Goal: Information Seeking & Learning: Check status

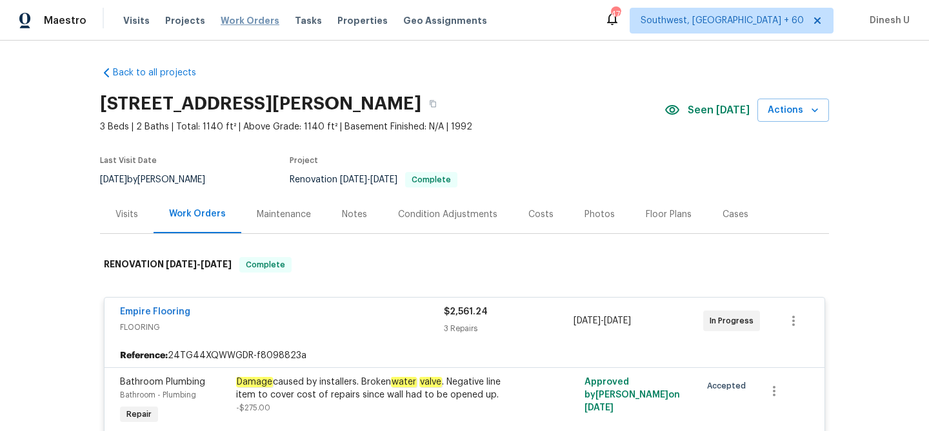
click at [235, 22] on span "Work Orders" at bounding box center [250, 20] width 59 height 13
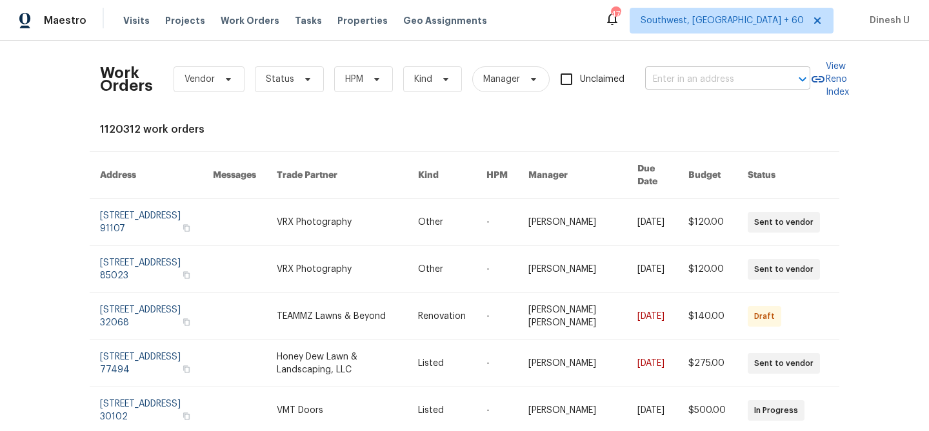
click at [672, 80] on input "text" at bounding box center [709, 80] width 129 height 20
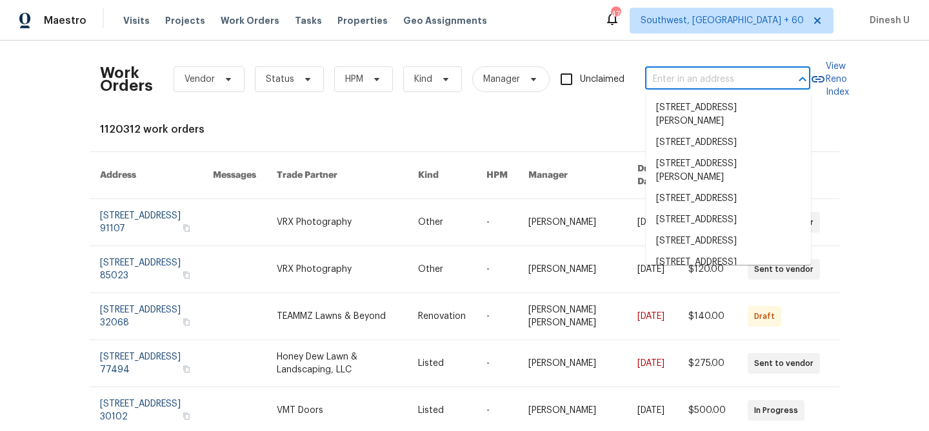
paste input "[STREET_ADDRESS]"
type input "[STREET_ADDRESS]"
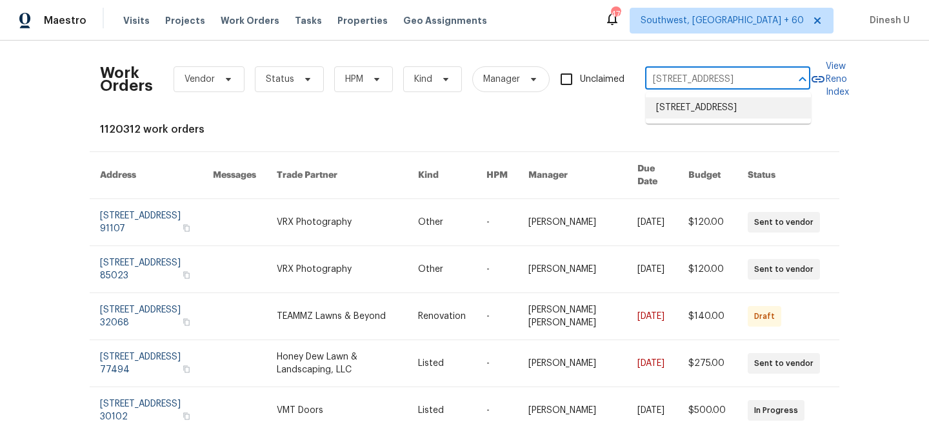
click at [681, 104] on li "[STREET_ADDRESS]" at bounding box center [728, 107] width 165 height 21
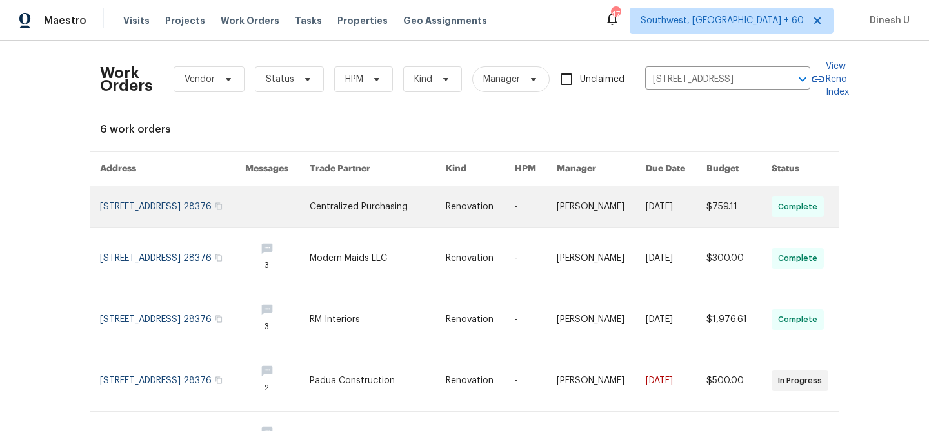
click at [171, 197] on link at bounding box center [172, 206] width 145 height 41
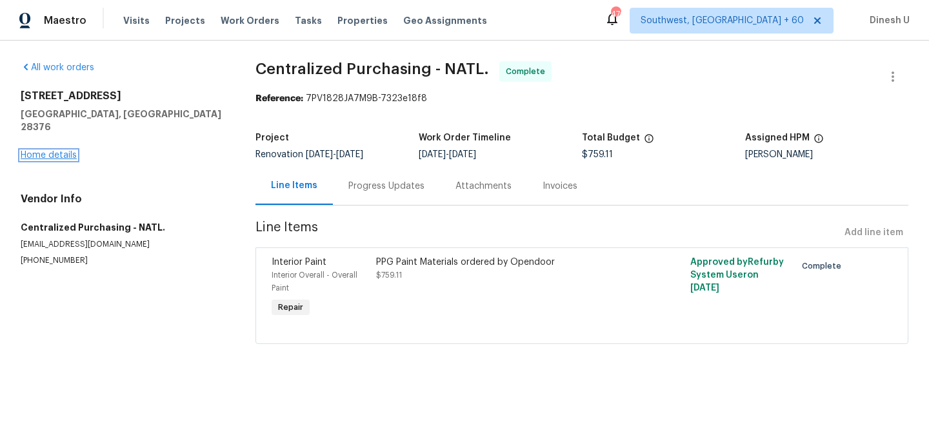
click at [71, 151] on link "Home details" at bounding box center [49, 155] width 56 height 9
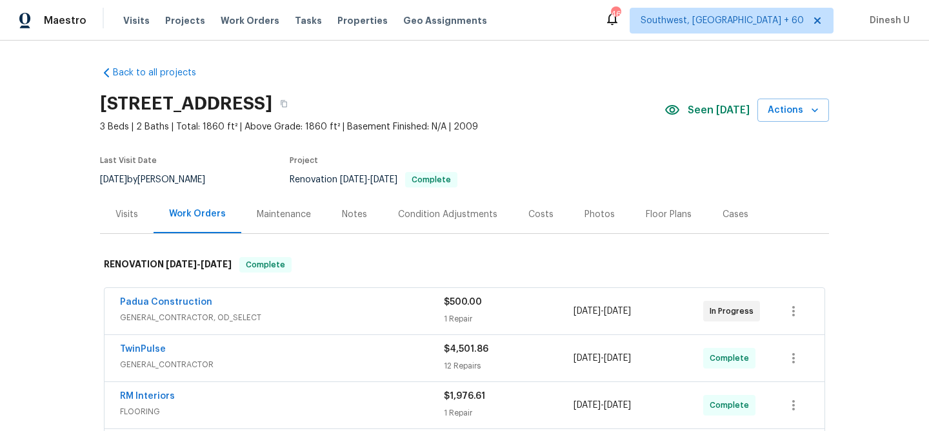
click at [193, 210] on div "Work Orders" at bounding box center [197, 214] width 57 height 13
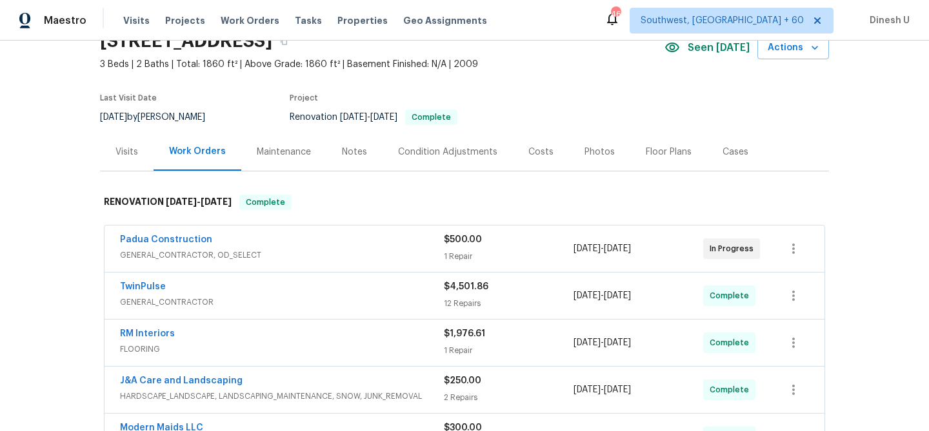
scroll to position [85, 0]
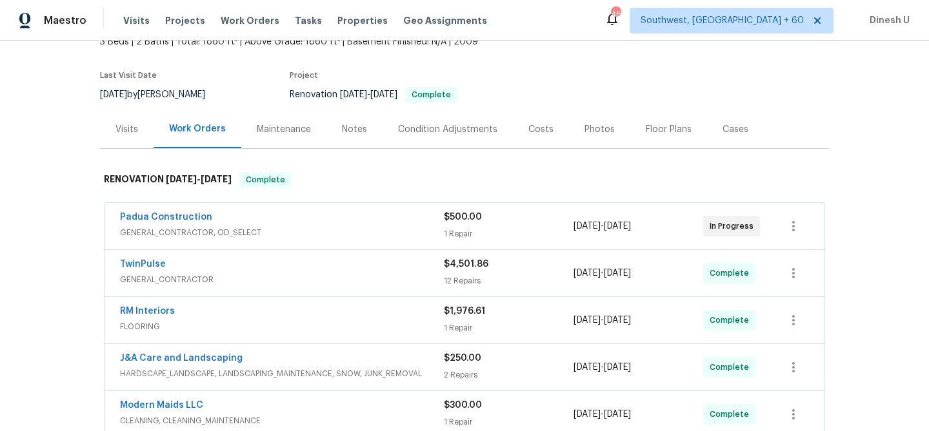
click at [451, 221] on span "$500.00" at bounding box center [463, 217] width 38 height 9
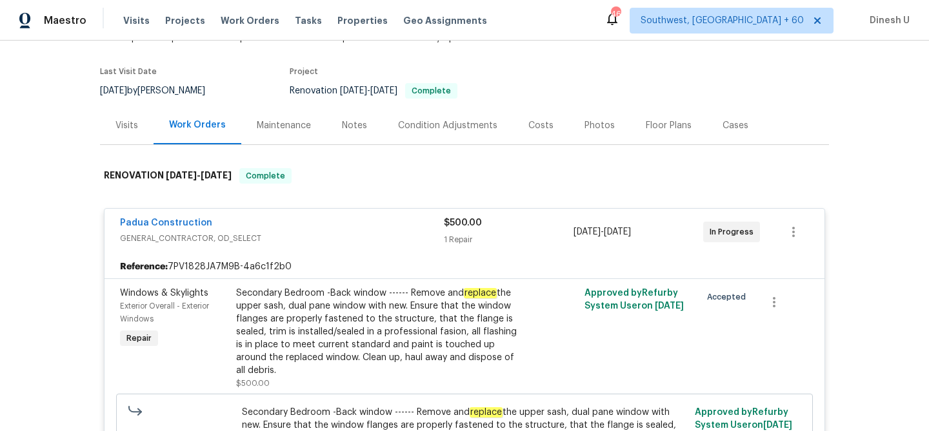
scroll to position [104, 0]
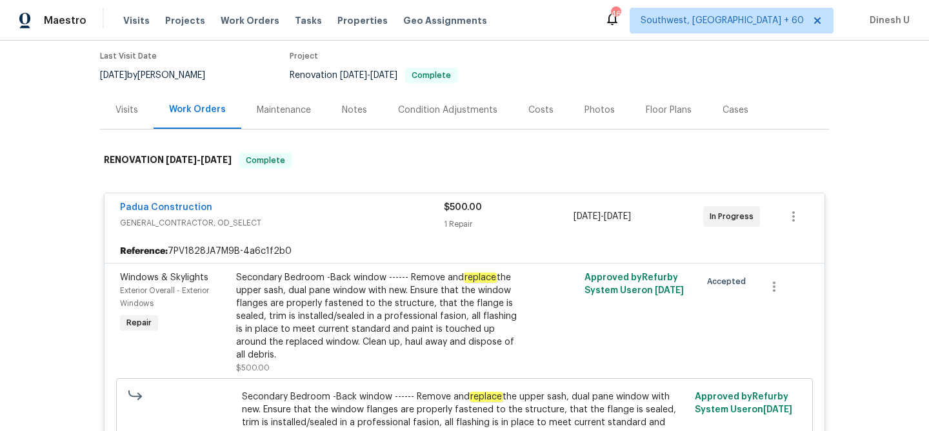
click at [132, 113] on div "Visits" at bounding box center [126, 110] width 23 height 13
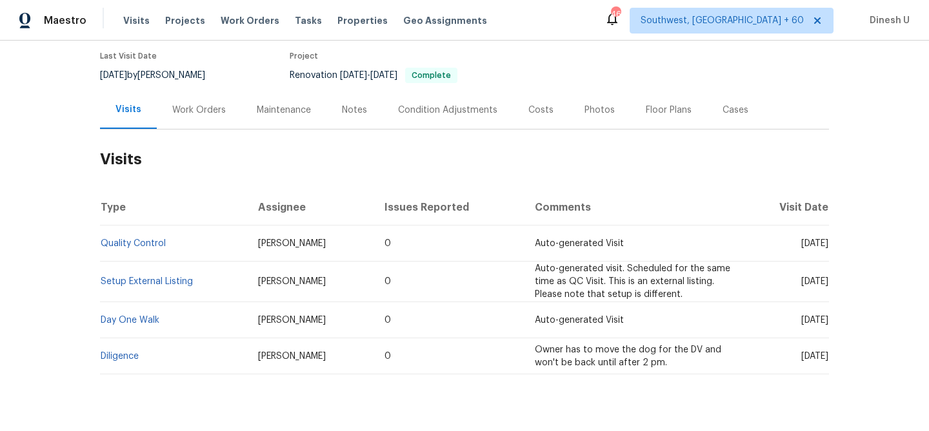
click at [205, 109] on div "Work Orders" at bounding box center [199, 110] width 54 height 13
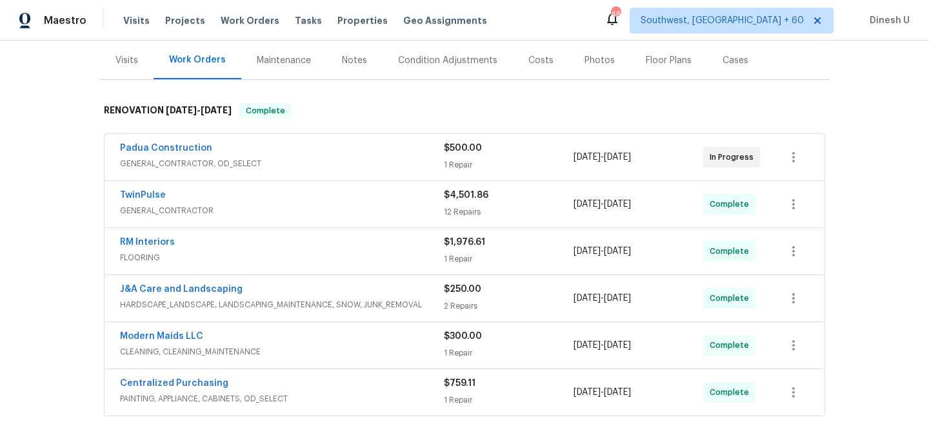
scroll to position [157, 0]
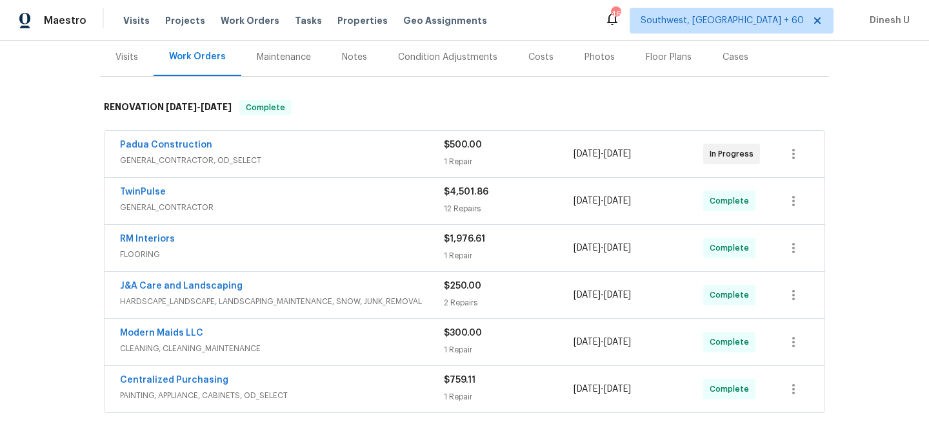
click at [452, 170] on div "Padua Construction GENERAL_CONTRACTOR, OD_SELECT $500.00 1 Repair [DATE] - [DAT…" at bounding box center [464, 154] width 720 height 46
click at [448, 161] on div "1 Repair" at bounding box center [509, 161] width 130 height 13
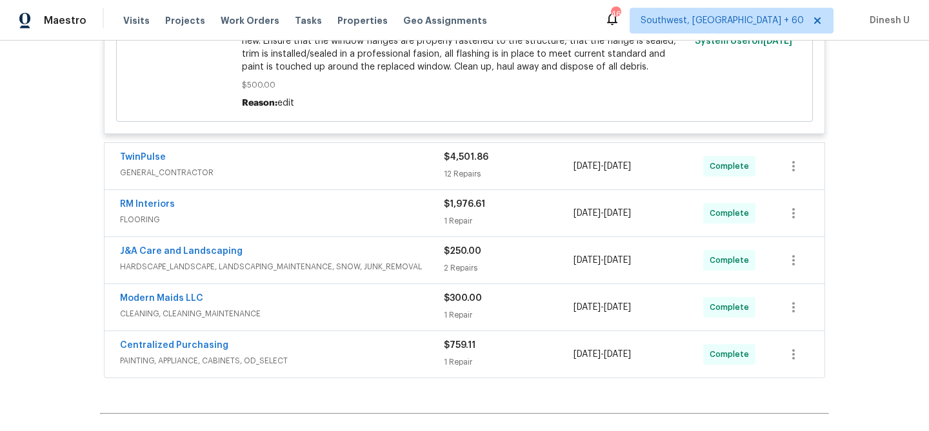
scroll to position [500, 0]
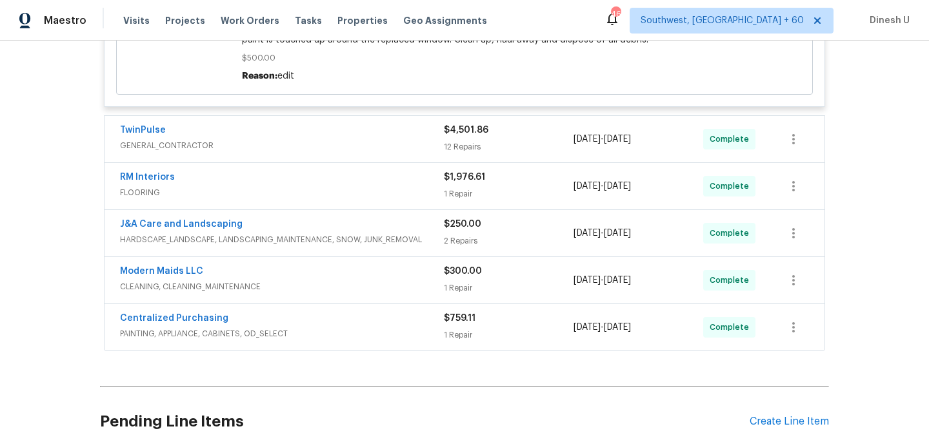
click at [456, 146] on div "12 Repairs" at bounding box center [509, 147] width 130 height 13
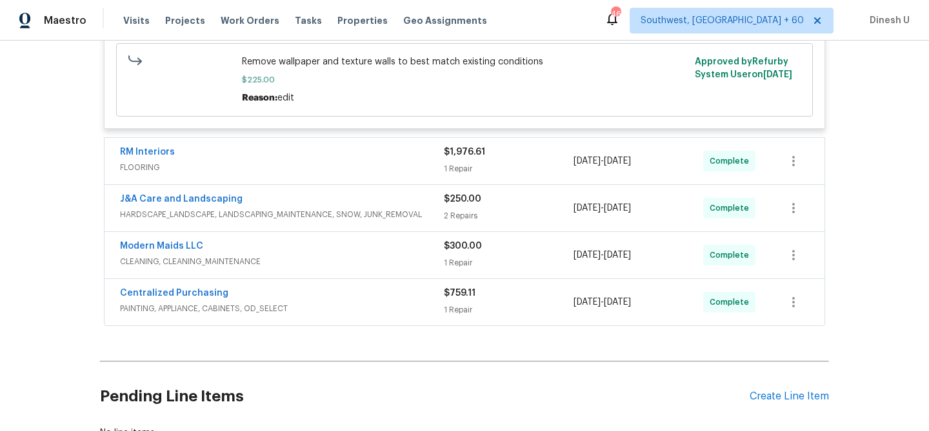
scroll to position [2005, 0]
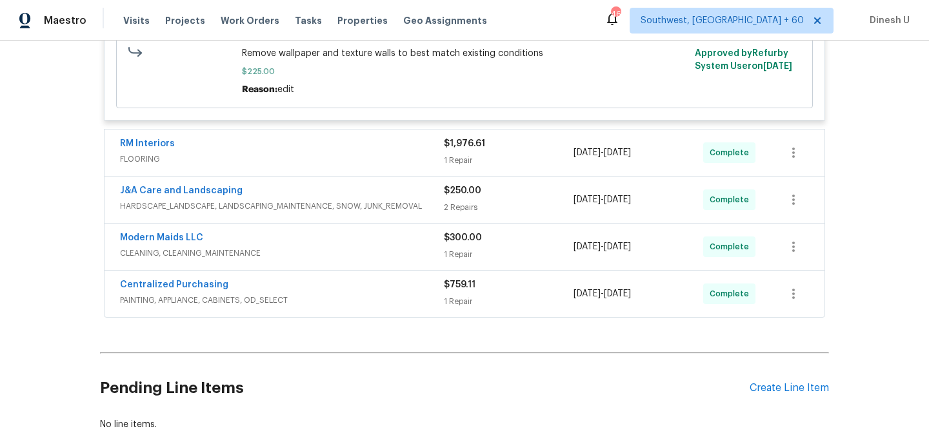
click at [452, 161] on div "1 Repair" at bounding box center [509, 160] width 130 height 13
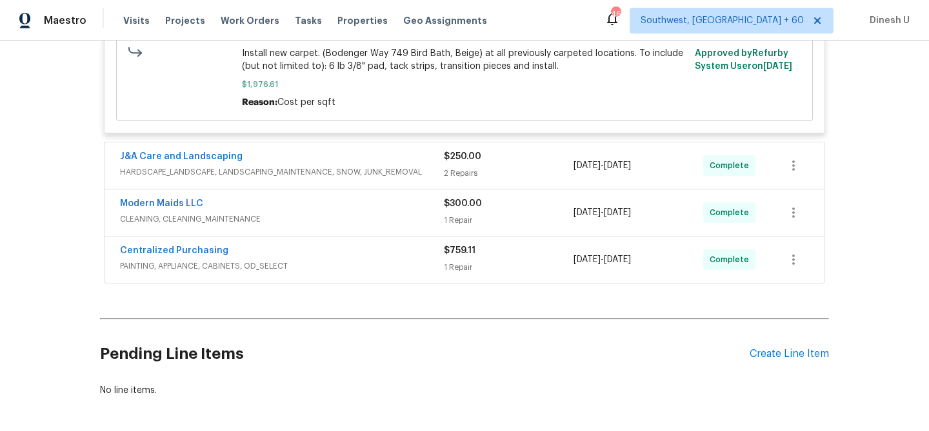
scroll to position [2253, 0]
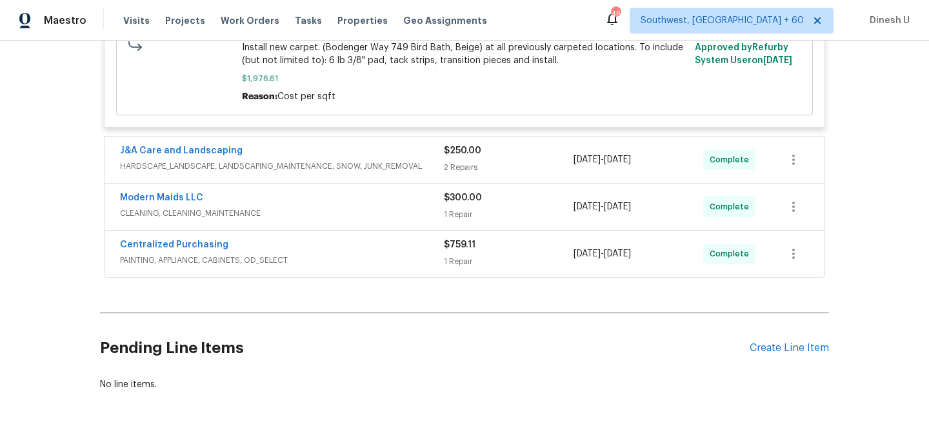
click at [460, 166] on div "$250.00 2 Repairs" at bounding box center [509, 159] width 130 height 31
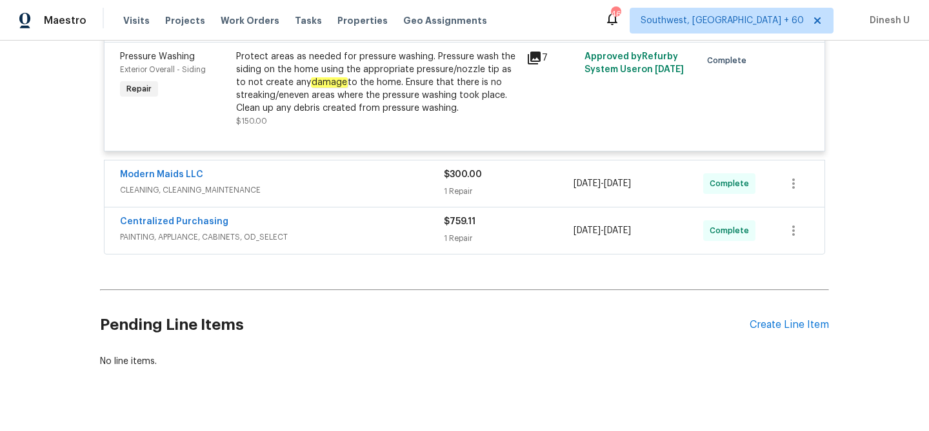
scroll to position [2571, 0]
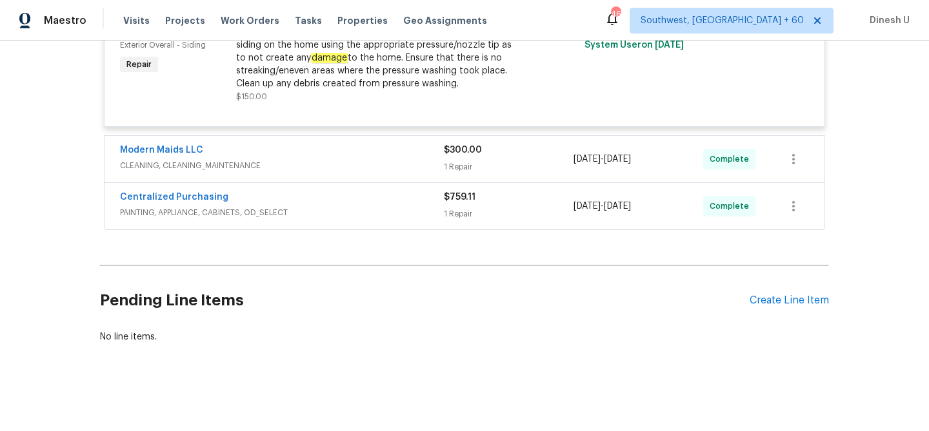
click at [460, 170] on div "1 Repair" at bounding box center [509, 167] width 130 height 13
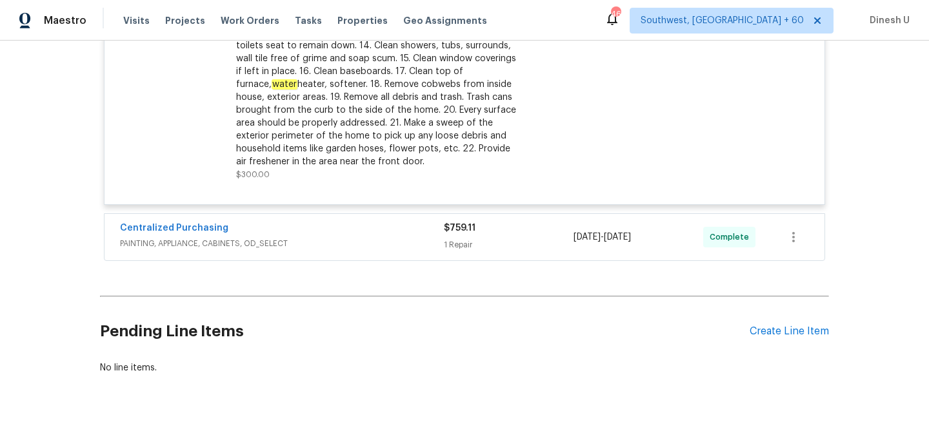
scroll to position [2912, 0]
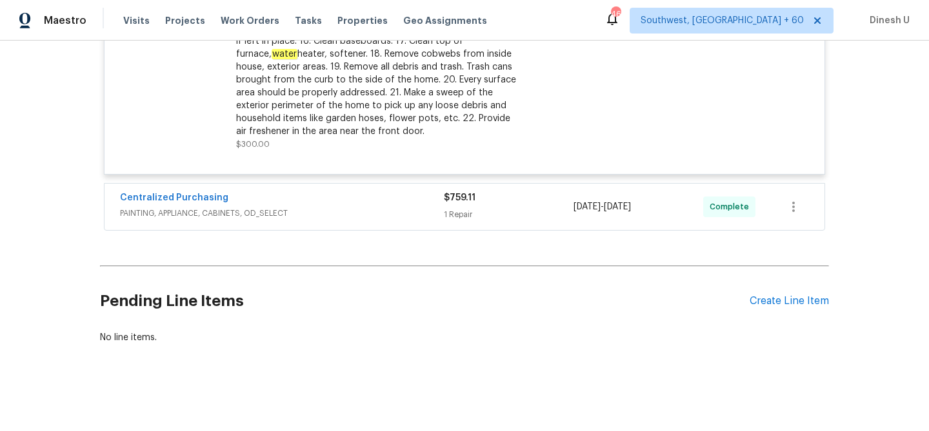
click at [462, 218] on div "1 Repair" at bounding box center [509, 214] width 130 height 13
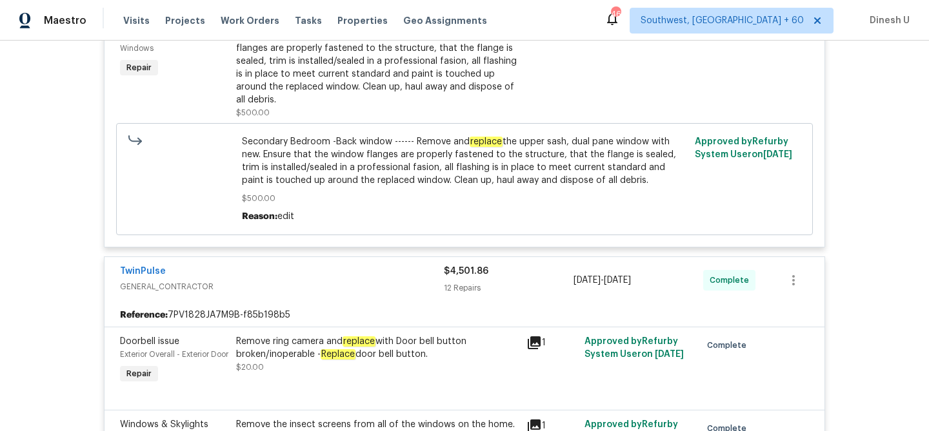
scroll to position [0, 0]
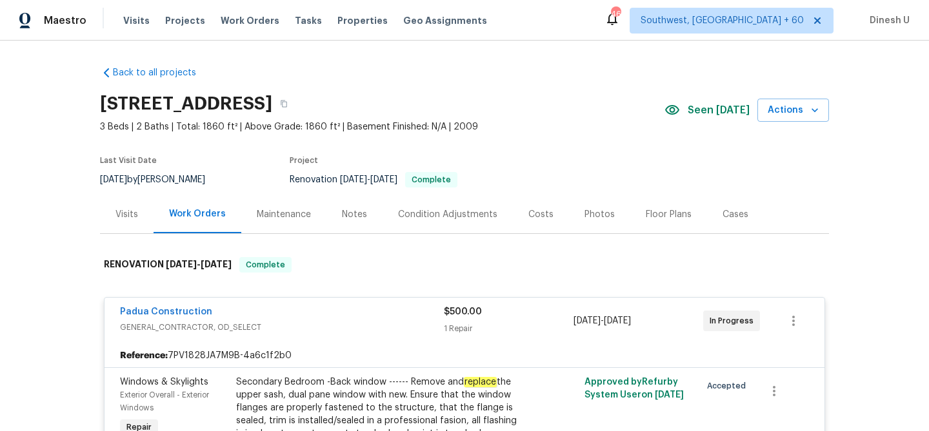
click at [129, 217] on div "Visits" at bounding box center [126, 214] width 23 height 13
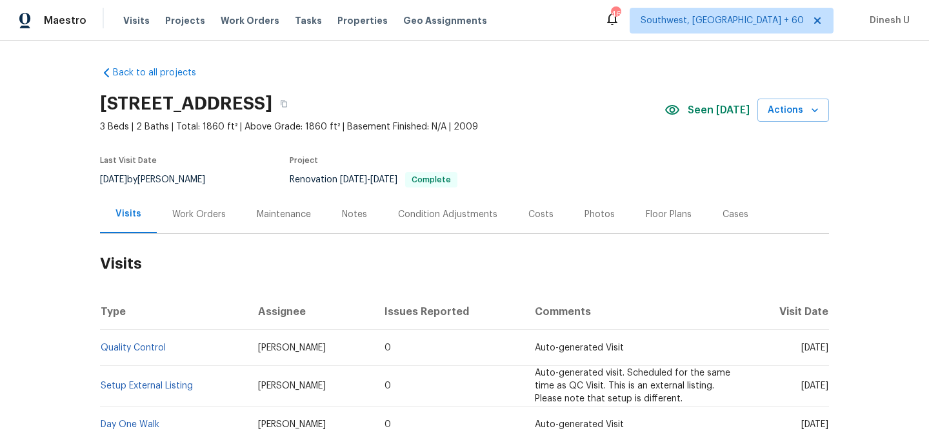
scroll to position [135, 0]
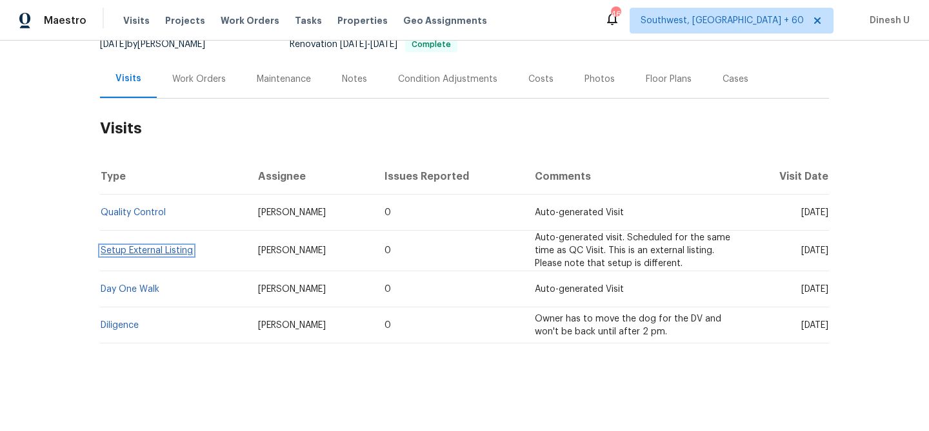
click at [126, 253] on link "Setup External Listing" at bounding box center [147, 250] width 92 height 9
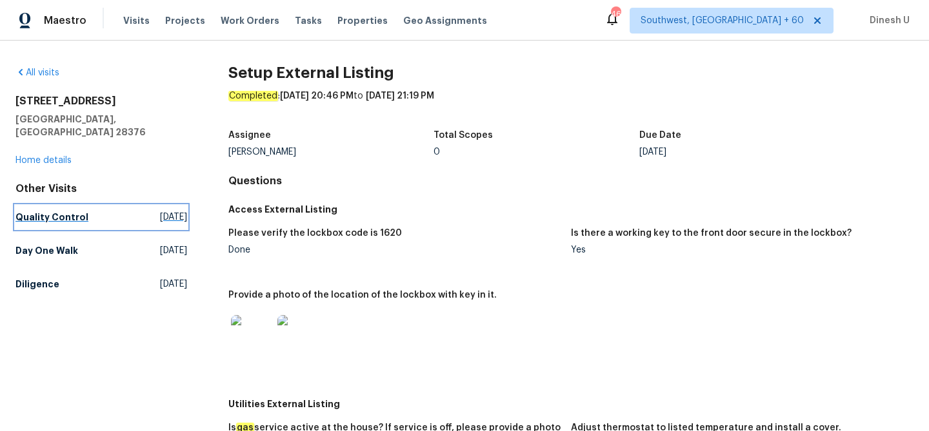
click at [160, 211] on span "[DATE]" at bounding box center [173, 217] width 27 height 13
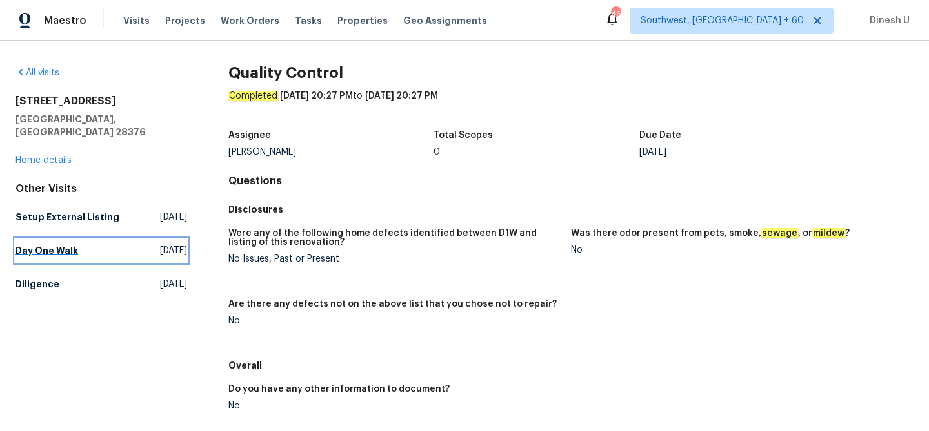
click at [160, 244] on span "[DATE]" at bounding box center [173, 250] width 27 height 13
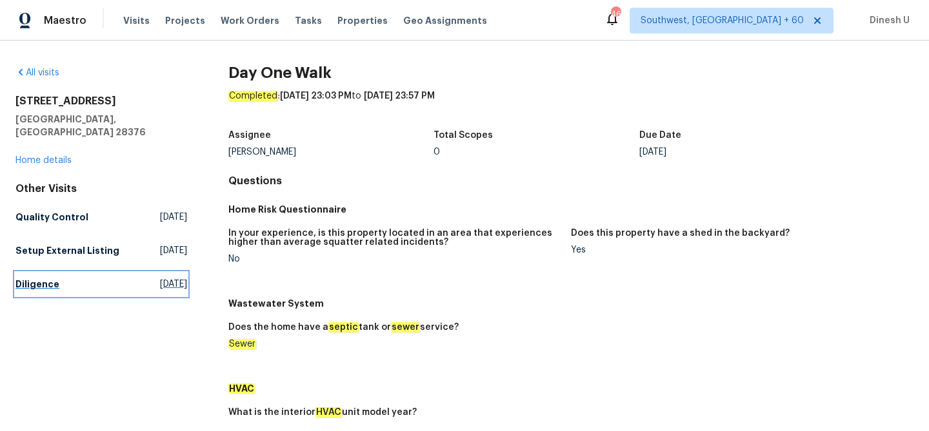
click at [170, 278] on span "[DATE]" at bounding box center [173, 284] width 27 height 13
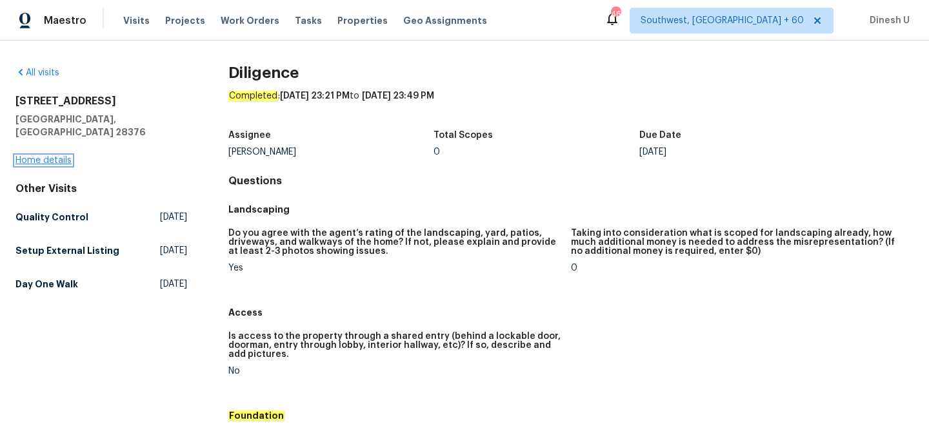
click at [54, 156] on link "Home details" at bounding box center [43, 160] width 56 height 9
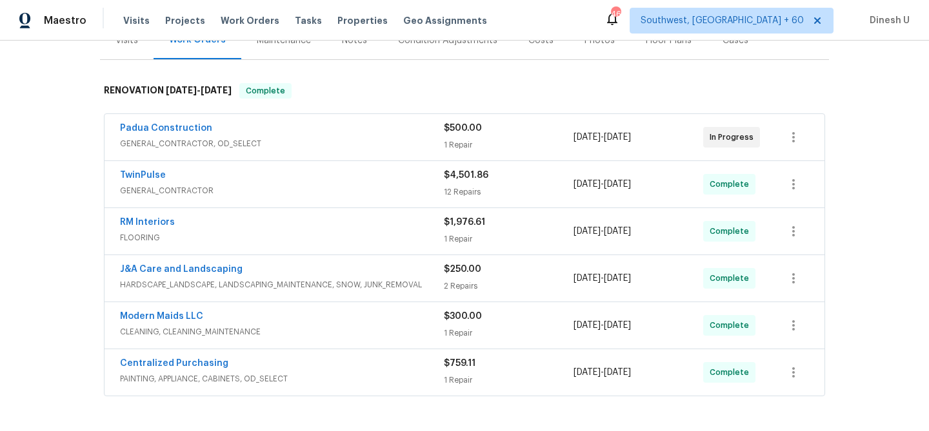
scroll to position [197, 0]
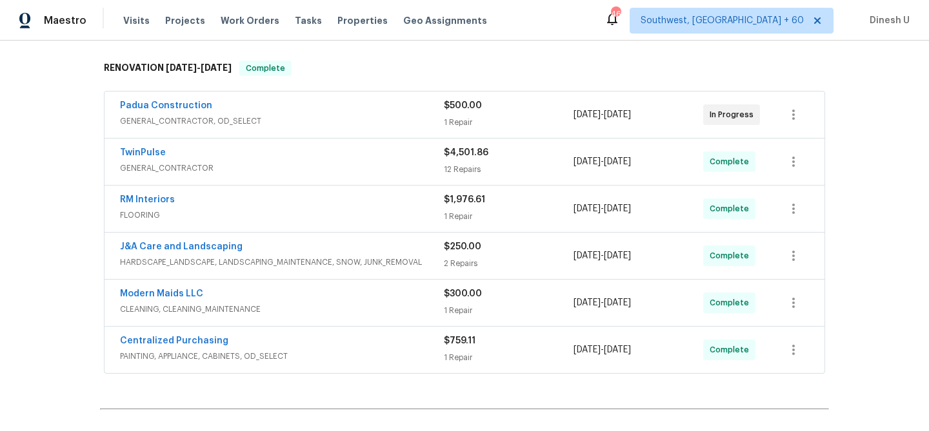
click at [464, 119] on div "1 Repair" at bounding box center [509, 122] width 130 height 13
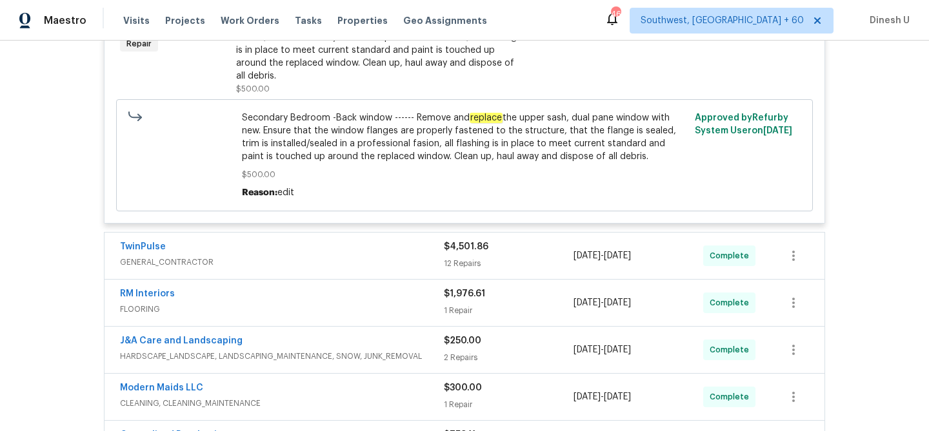
scroll to position [399, 0]
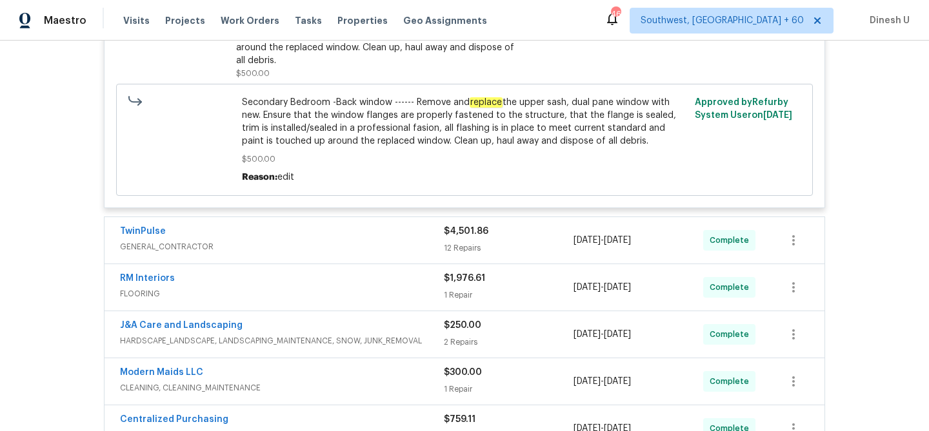
click at [464, 248] on div "12 Repairs" at bounding box center [509, 248] width 130 height 13
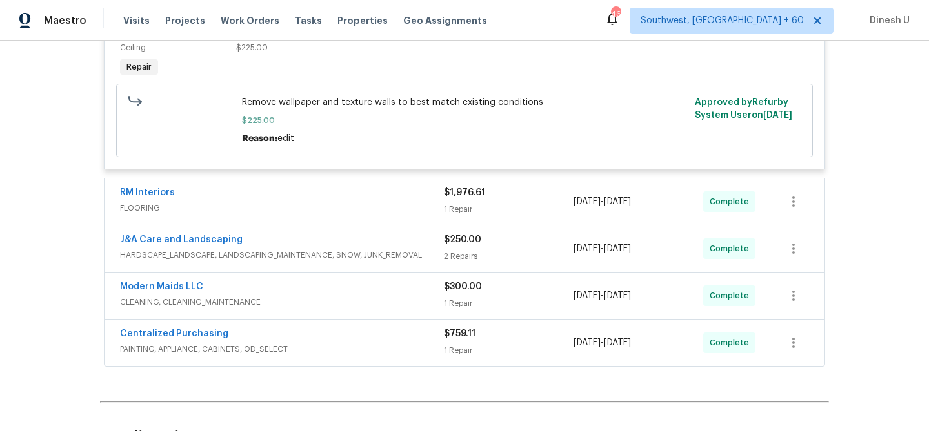
scroll to position [1959, 0]
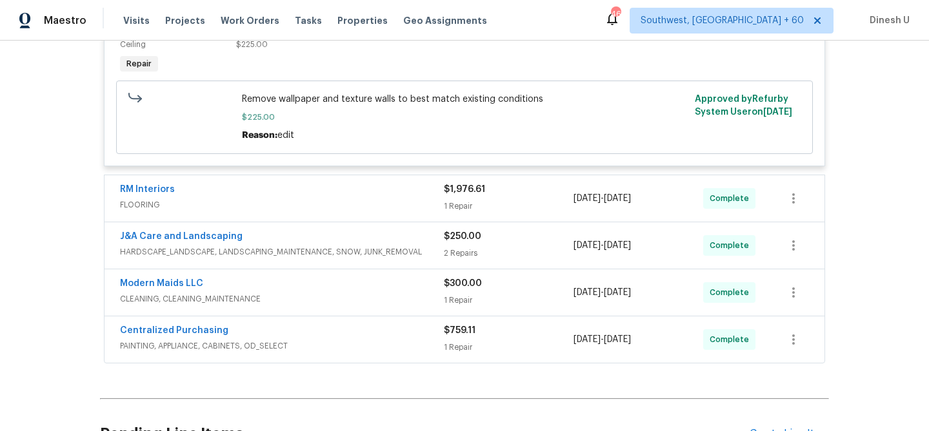
click at [460, 209] on div "1 Repair" at bounding box center [509, 206] width 130 height 13
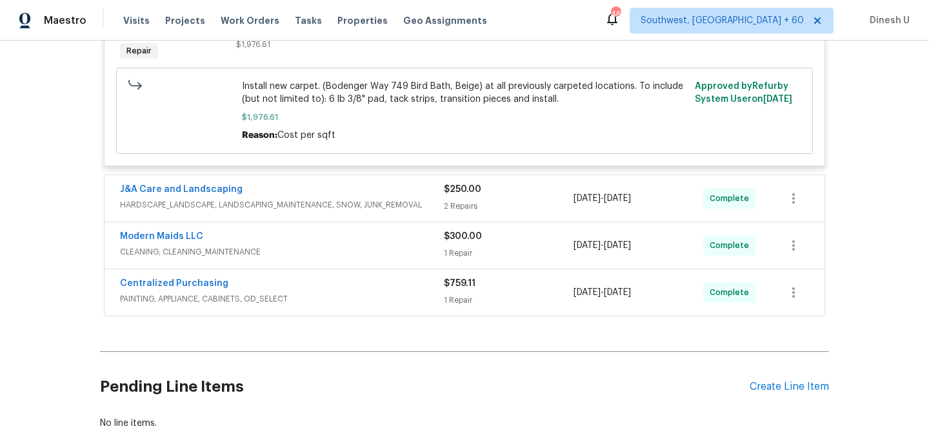
scroll to position [2251, 0]
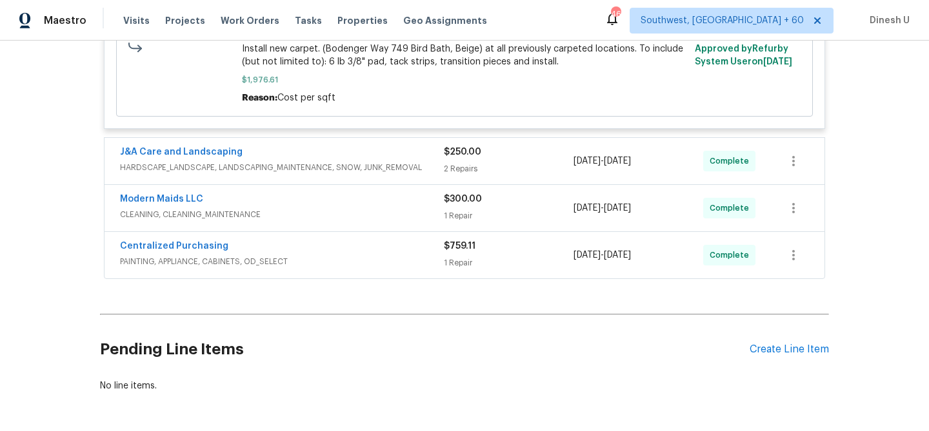
click at [456, 170] on div "2 Repairs" at bounding box center [509, 169] width 130 height 13
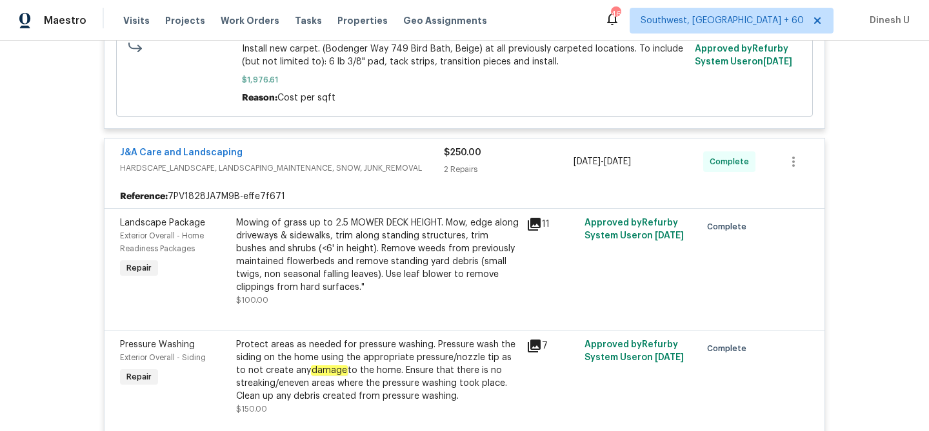
scroll to position [2354, 0]
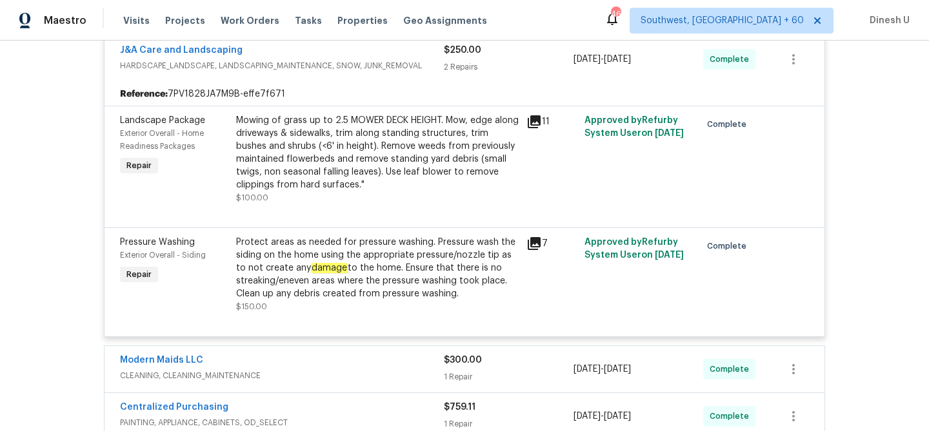
click at [535, 128] on icon at bounding box center [534, 121] width 13 height 13
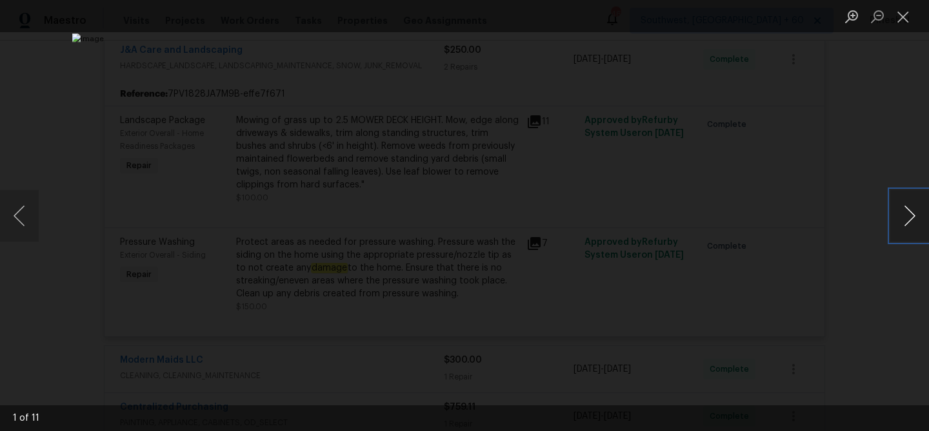
click at [906, 215] on button "Next image" at bounding box center [909, 216] width 39 height 52
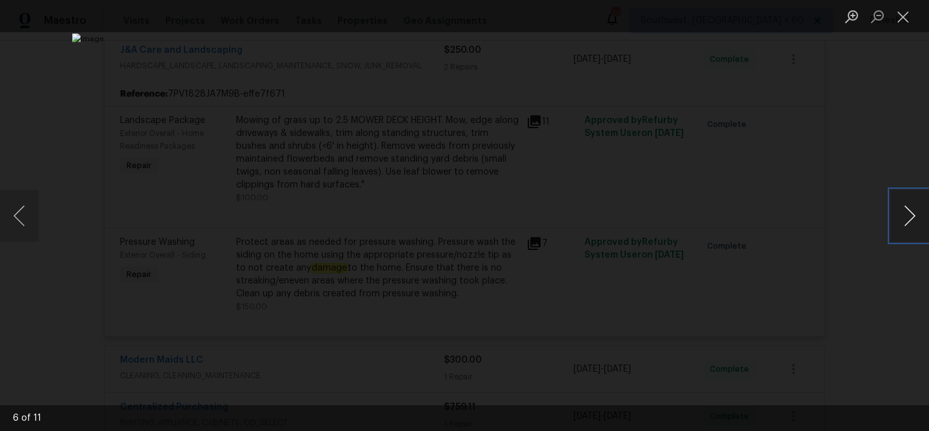
click at [906, 215] on button "Next image" at bounding box center [909, 216] width 39 height 52
click at [905, 214] on button "Next image" at bounding box center [909, 216] width 39 height 52
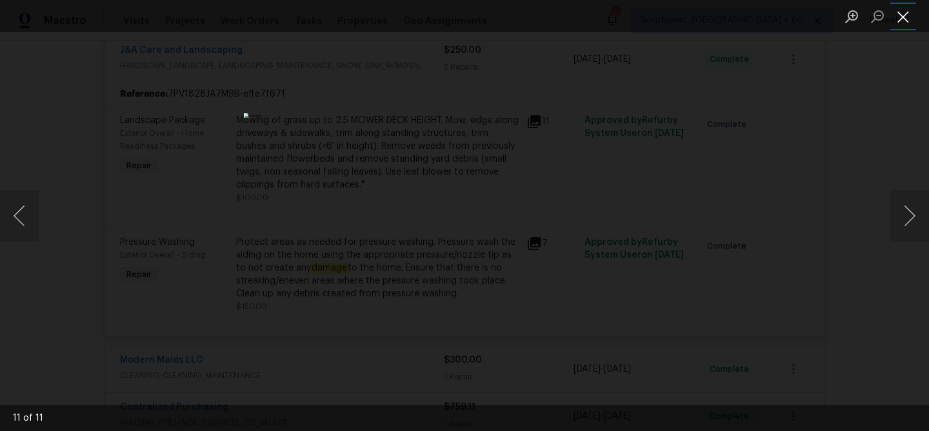
click at [899, 12] on button "Close lightbox" at bounding box center [903, 16] width 26 height 23
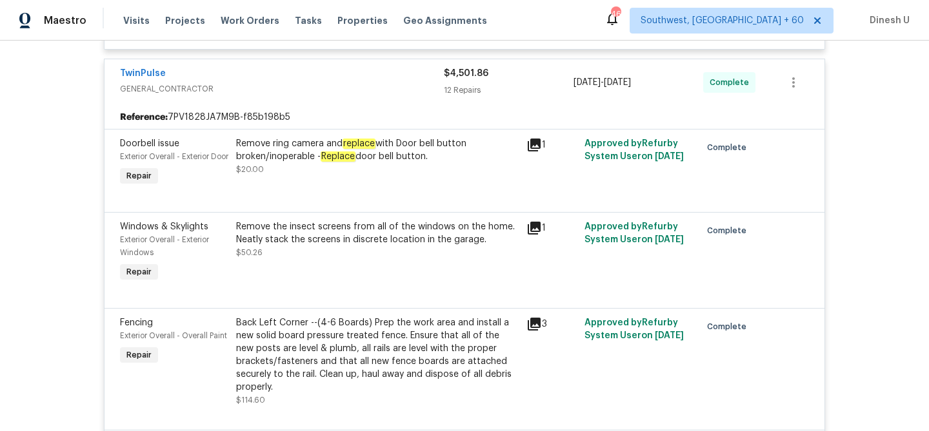
scroll to position [0, 0]
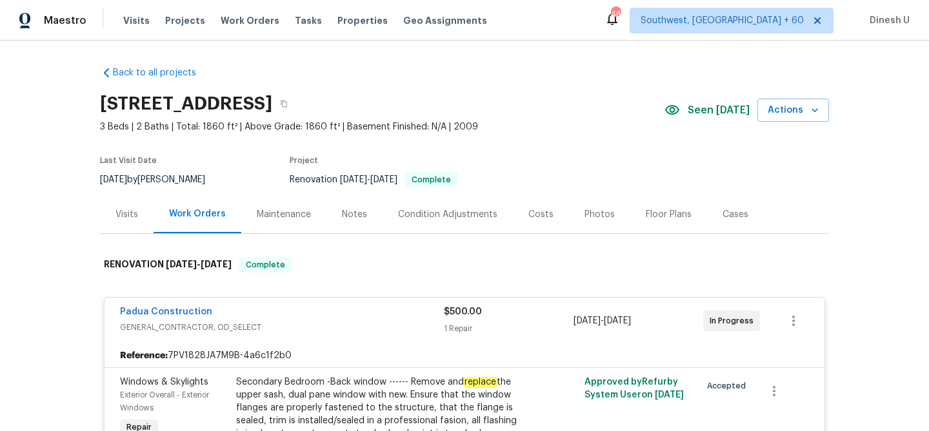
click at [124, 219] on div "Visits" at bounding box center [126, 214] width 23 height 13
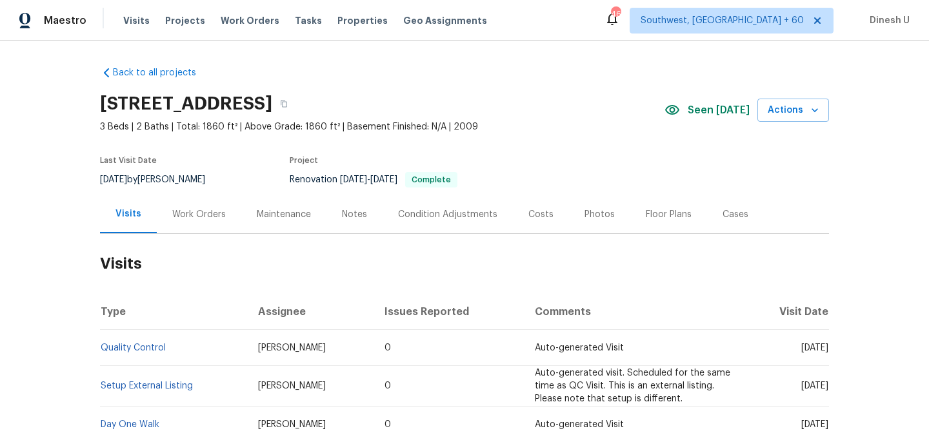
scroll to position [135, 0]
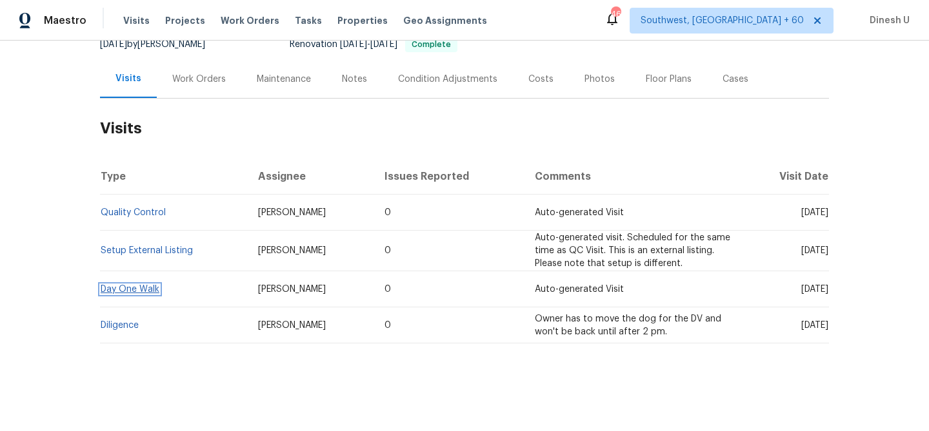
click at [128, 288] on link "Day One Walk" at bounding box center [130, 289] width 59 height 9
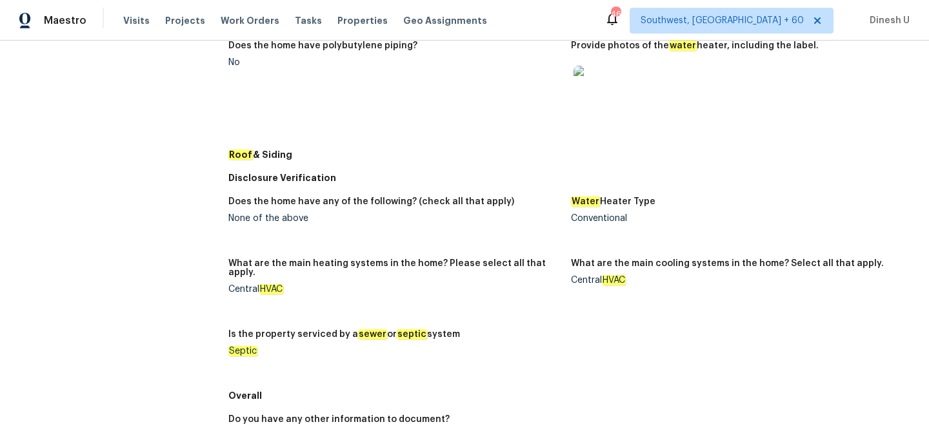
scroll to position [480, 0]
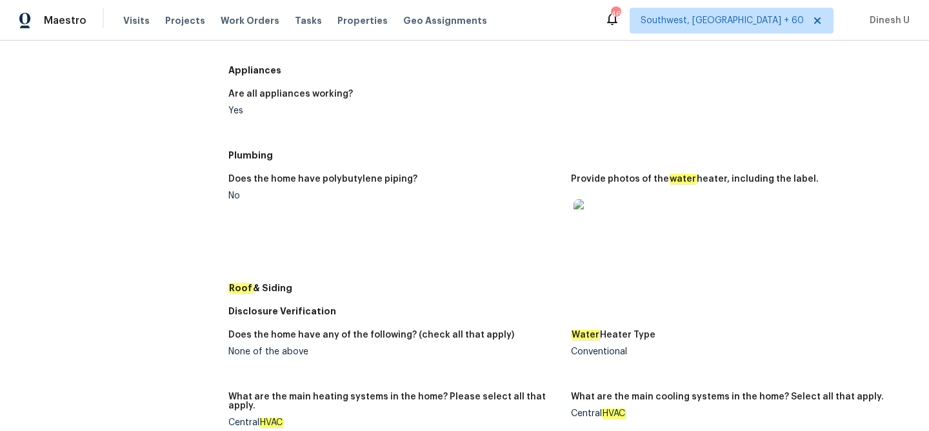
click at [600, 206] on img at bounding box center [593, 219] width 41 height 41
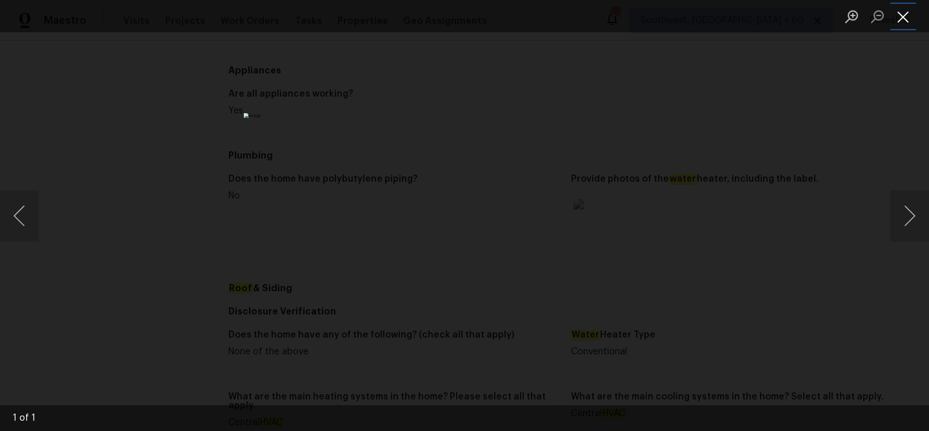
click at [903, 7] on button "Close lightbox" at bounding box center [903, 16] width 26 height 23
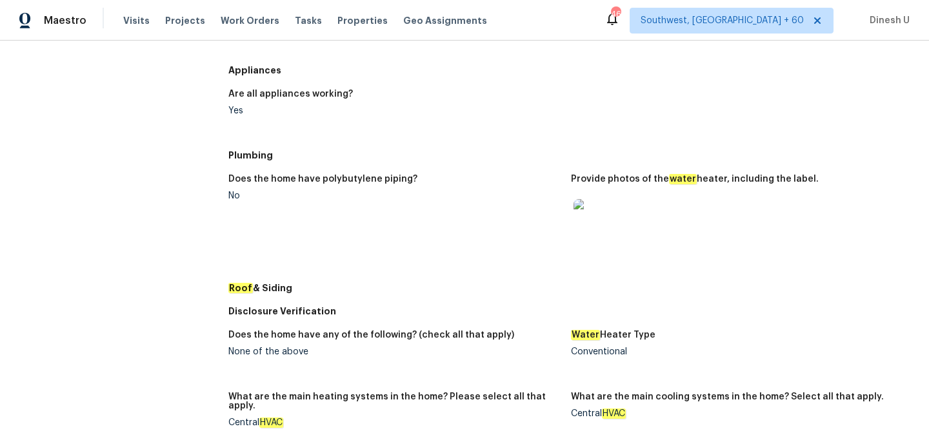
scroll to position [0, 0]
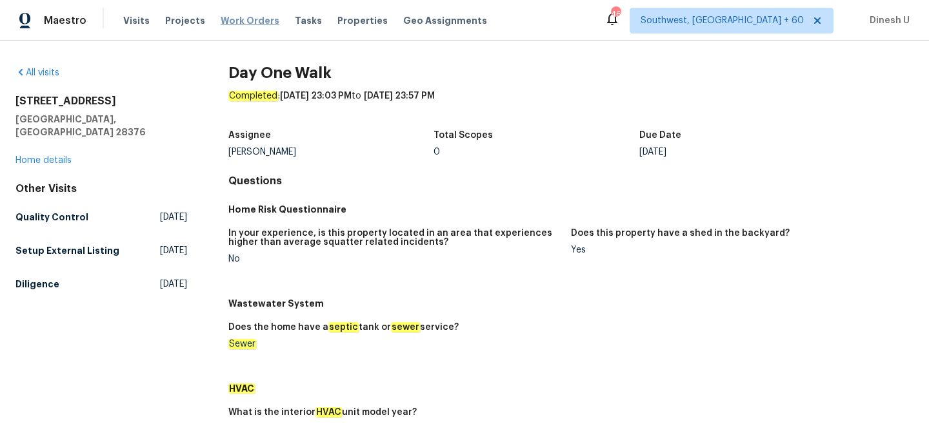
click at [242, 17] on span "Work Orders" at bounding box center [250, 20] width 59 height 13
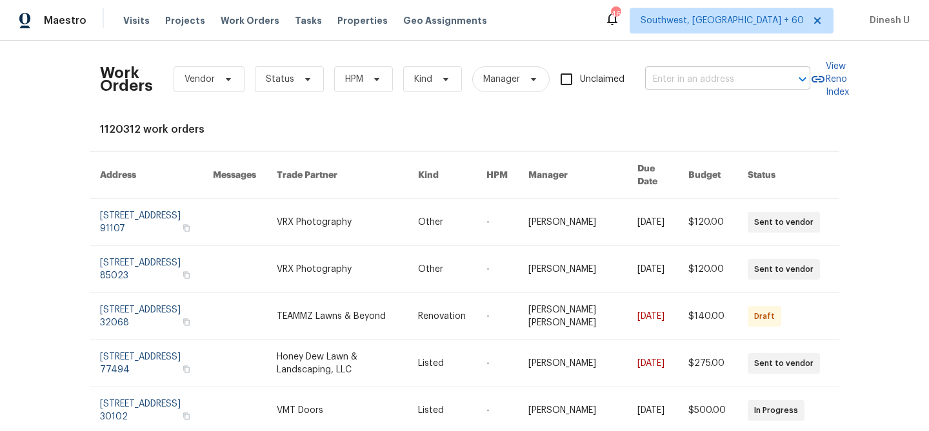
click at [691, 81] on input "text" at bounding box center [709, 80] width 129 height 20
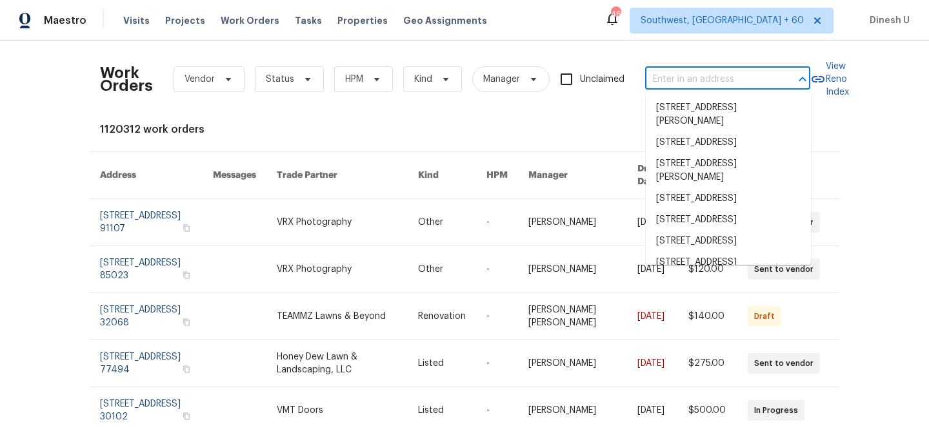
paste input "[STREET_ADDRESS][PERSON_NAME]"
type input "[STREET_ADDRESS][PERSON_NAME]"
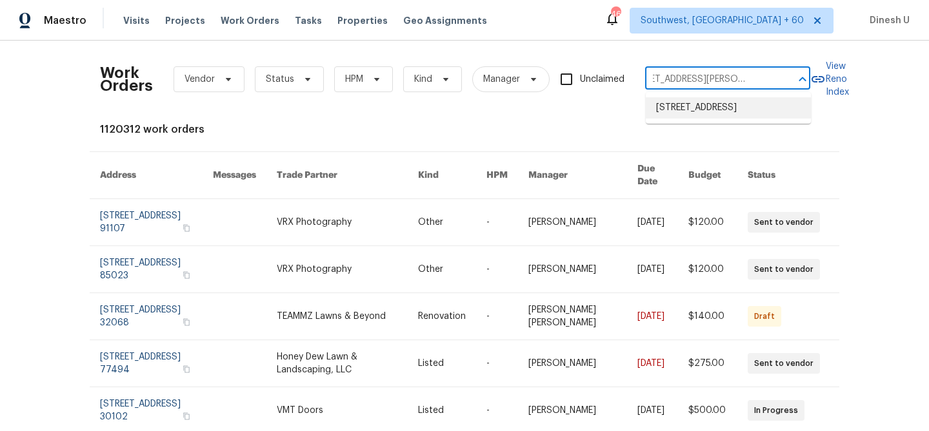
click at [665, 119] on li "[STREET_ADDRESS]" at bounding box center [728, 107] width 165 height 21
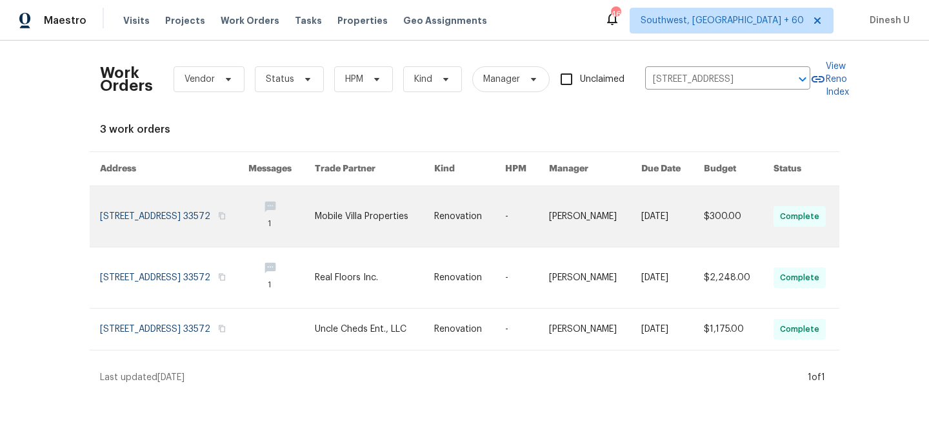
click at [215, 212] on link at bounding box center [174, 216] width 148 height 61
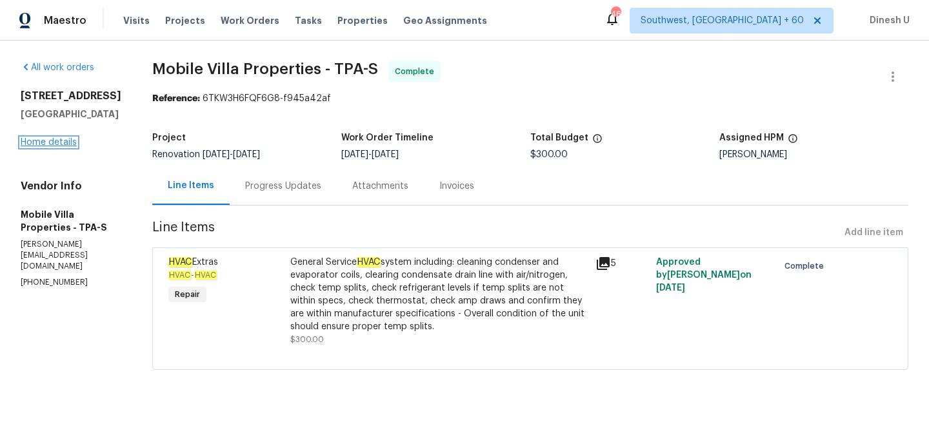
click at [47, 147] on link "Home details" at bounding box center [49, 142] width 56 height 9
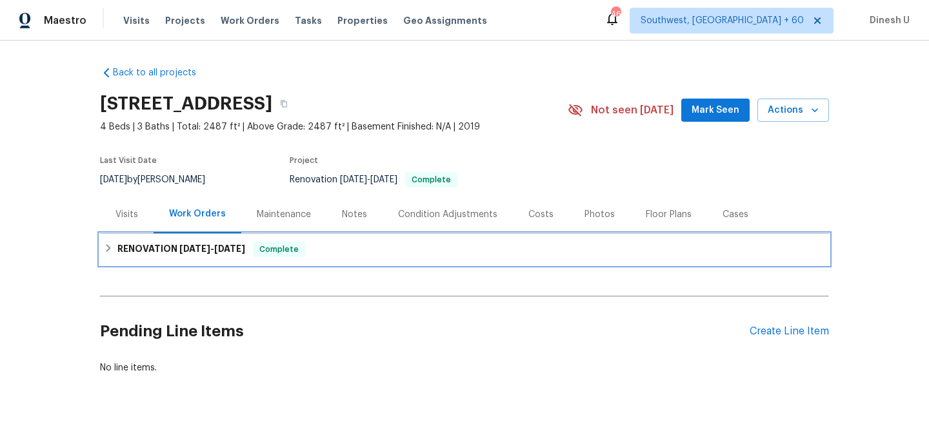
click at [190, 250] on span "[DATE]" at bounding box center [194, 248] width 31 height 9
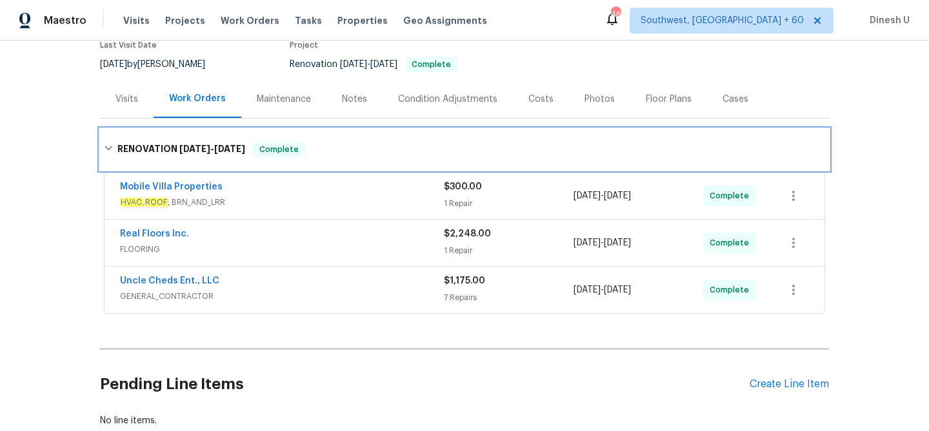
scroll to position [163, 0]
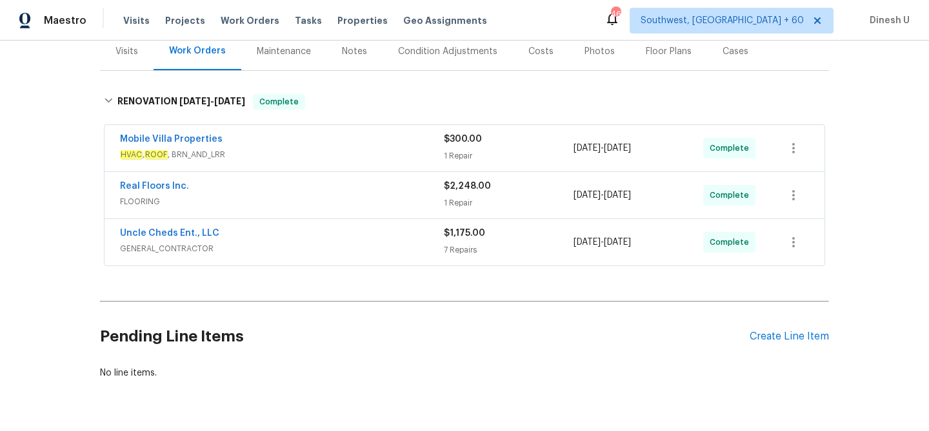
click at [460, 149] on div "$300.00 1 Repair" at bounding box center [509, 148] width 130 height 31
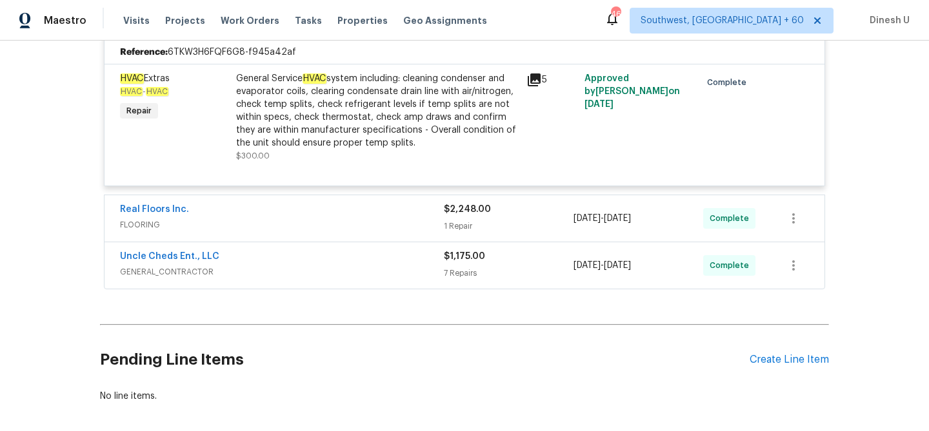
scroll to position [320, 0]
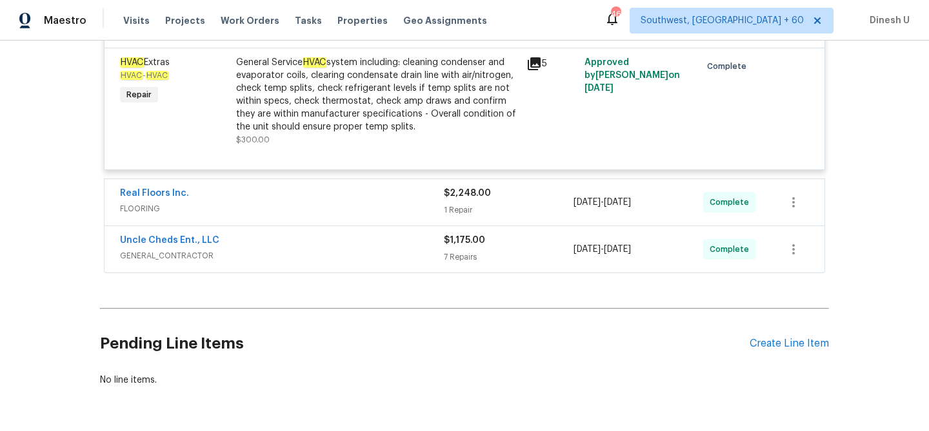
click at [450, 203] on div "$2,248.00 1 Repair" at bounding box center [509, 202] width 130 height 31
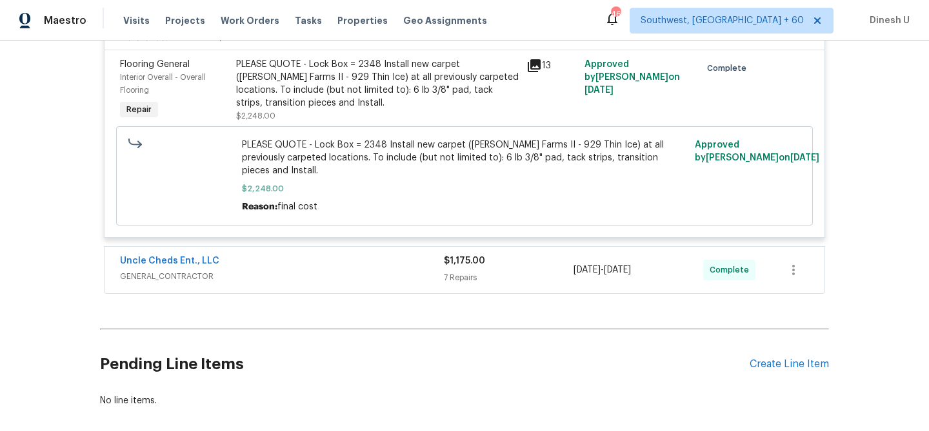
scroll to position [558, 0]
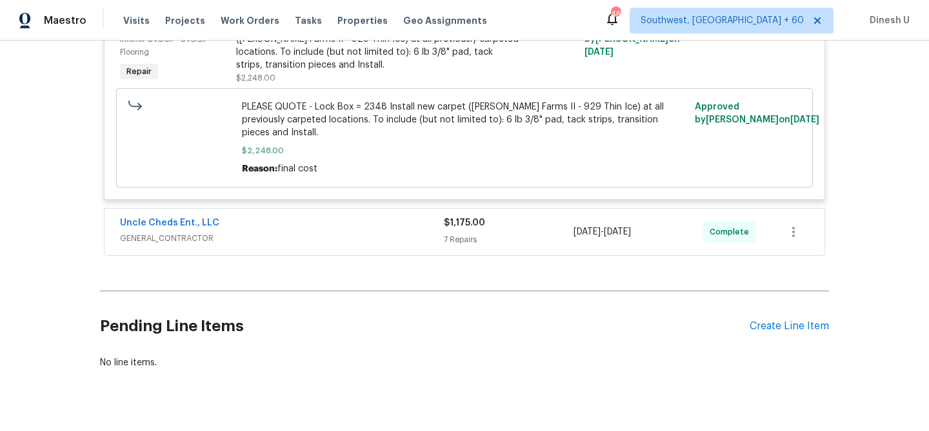
click at [464, 233] on div "7 Repairs" at bounding box center [509, 239] width 130 height 13
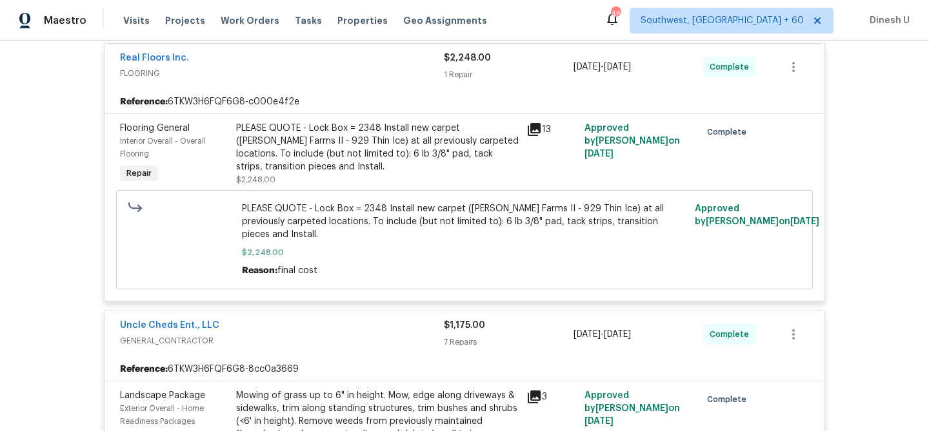
scroll to position [461, 0]
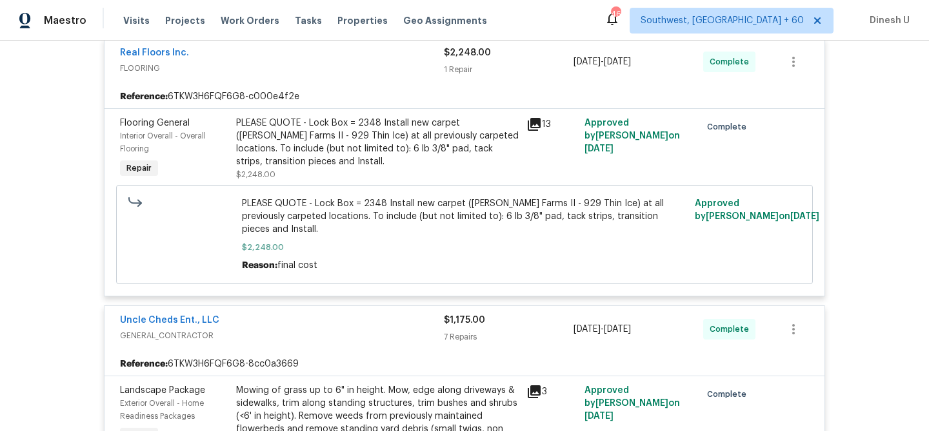
click at [413, 204] on span "PLEASE QUOTE - Lock Box = 2348 Install new carpet ([PERSON_NAME] Farms II - 929…" at bounding box center [465, 216] width 446 height 39
drag, startPoint x: 597, startPoint y: 206, endPoint x: 324, endPoint y: 217, distance: 273.0
click at [324, 217] on span "PLEASE QUOTE - Lock Box = 2348 Install new carpet ([PERSON_NAME] Farms II - 929…" at bounding box center [465, 216] width 446 height 39
copy span "at all previously carpeted locations."
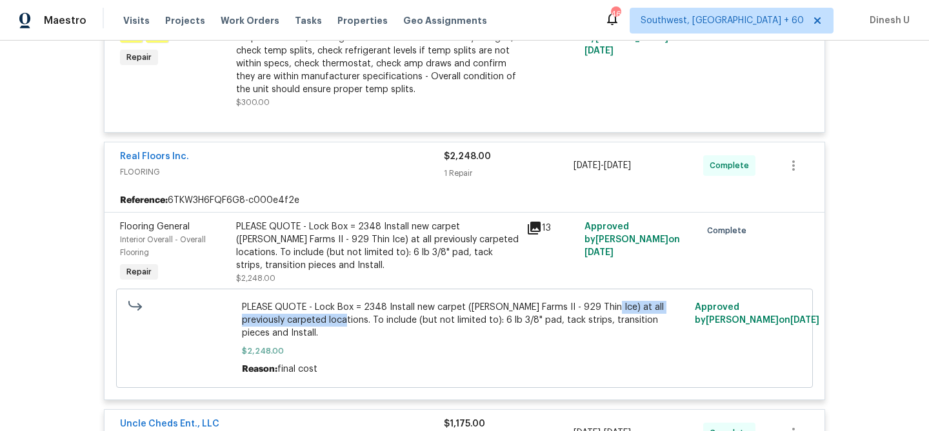
scroll to position [0, 0]
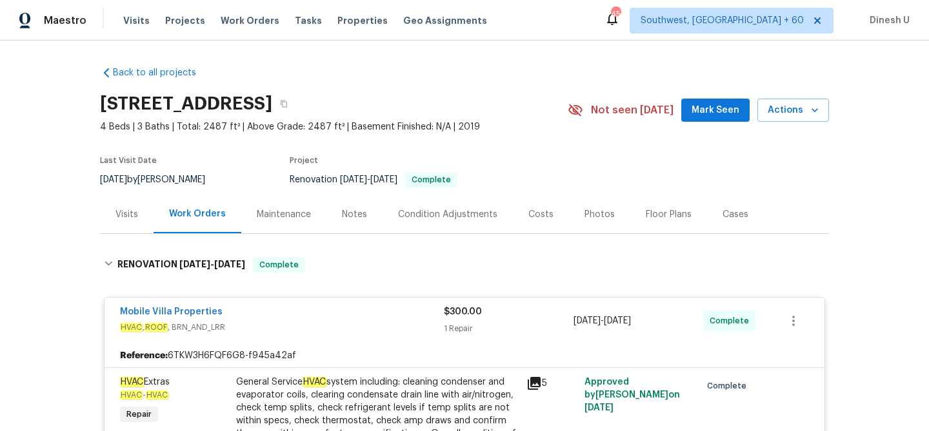
click at [125, 206] on div "Visits" at bounding box center [127, 214] width 54 height 38
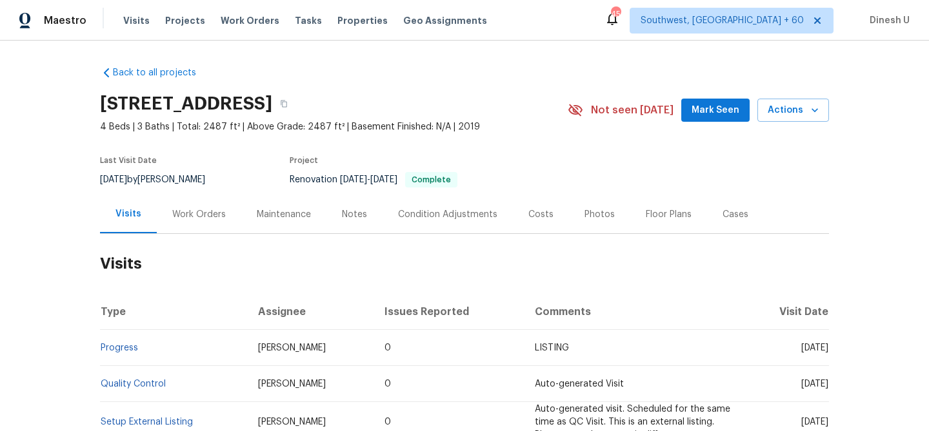
scroll to position [202, 0]
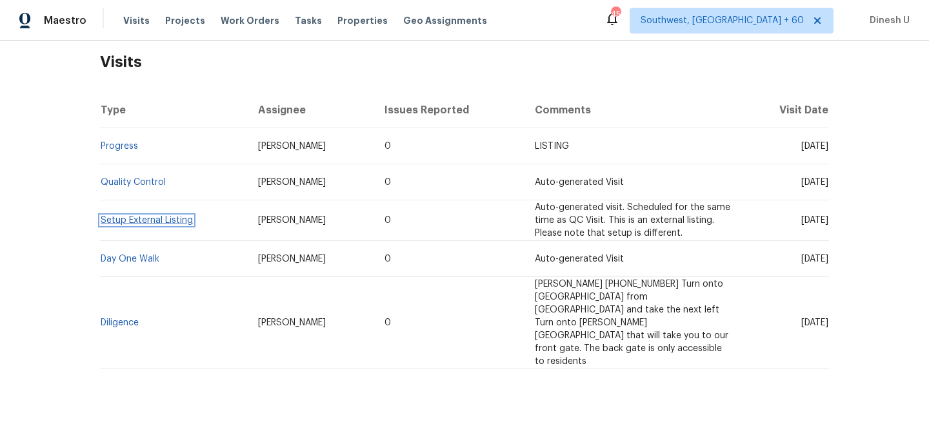
click at [113, 222] on link "Setup External Listing" at bounding box center [147, 220] width 92 height 9
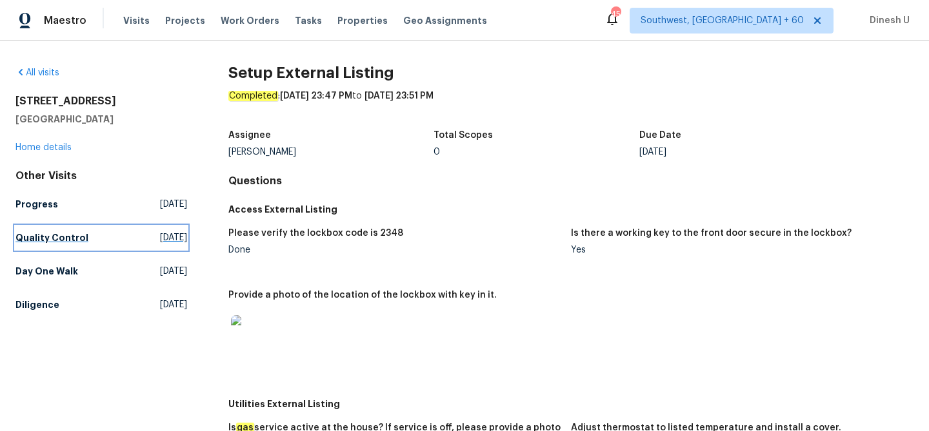
click at [139, 246] on link "Quality Control [DATE]" at bounding box center [101, 237] width 172 height 23
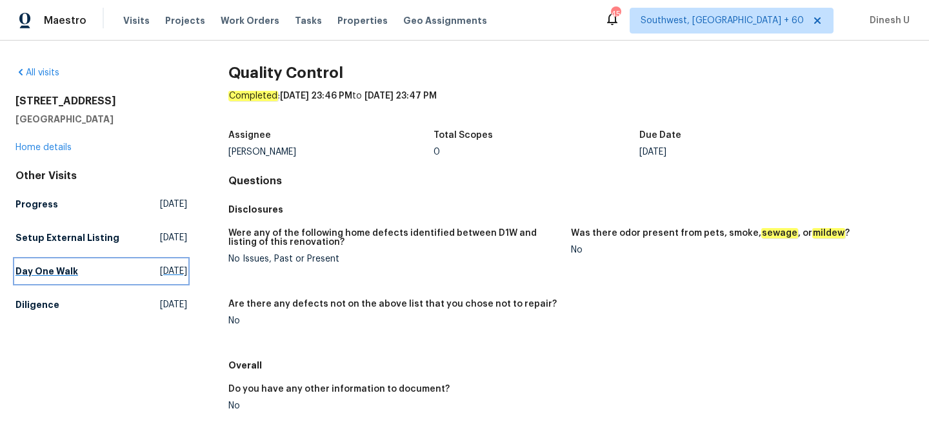
click at [160, 273] on span "[DATE]" at bounding box center [173, 271] width 27 height 13
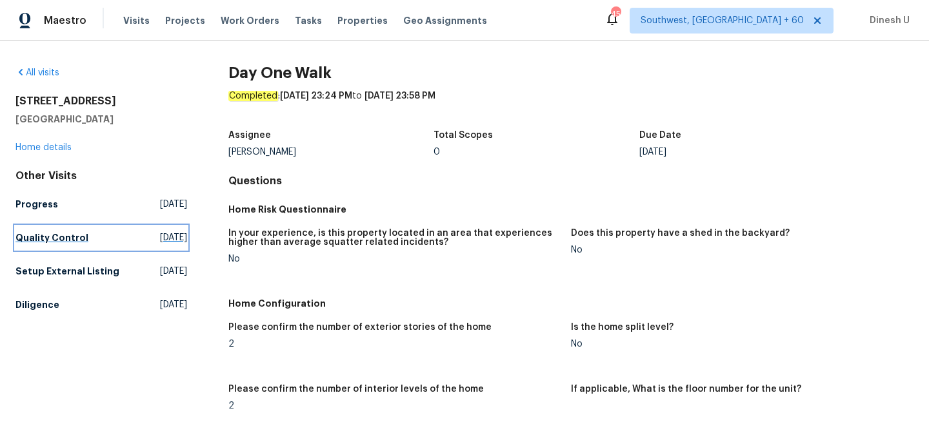
click at [160, 238] on span "[DATE]" at bounding box center [173, 238] width 27 height 13
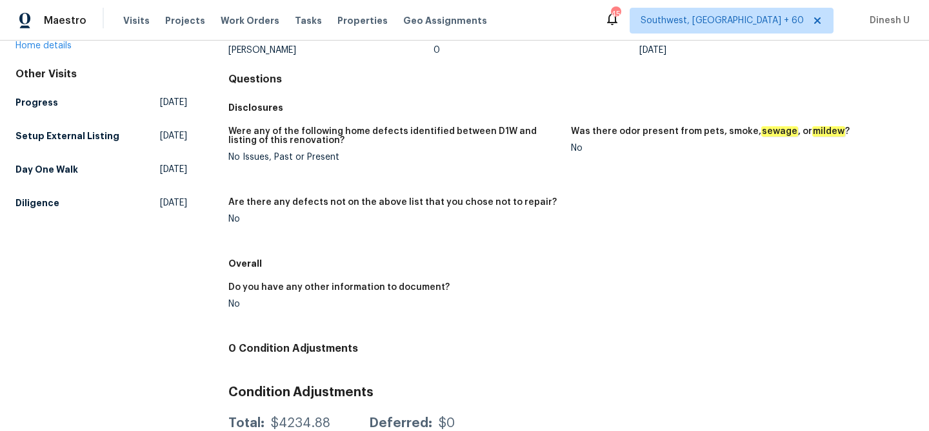
scroll to position [150, 0]
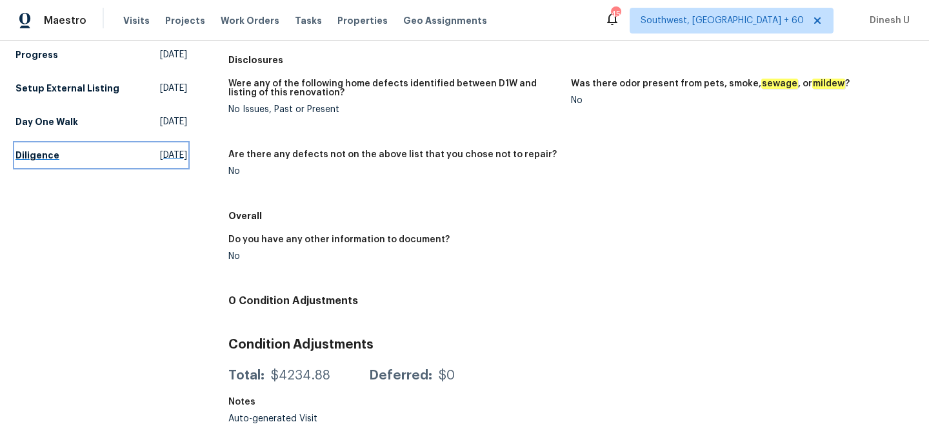
click at [160, 153] on span "[DATE]" at bounding box center [173, 155] width 27 height 13
